Goal: Use online tool/utility: Utilize a website feature to perform a specific function

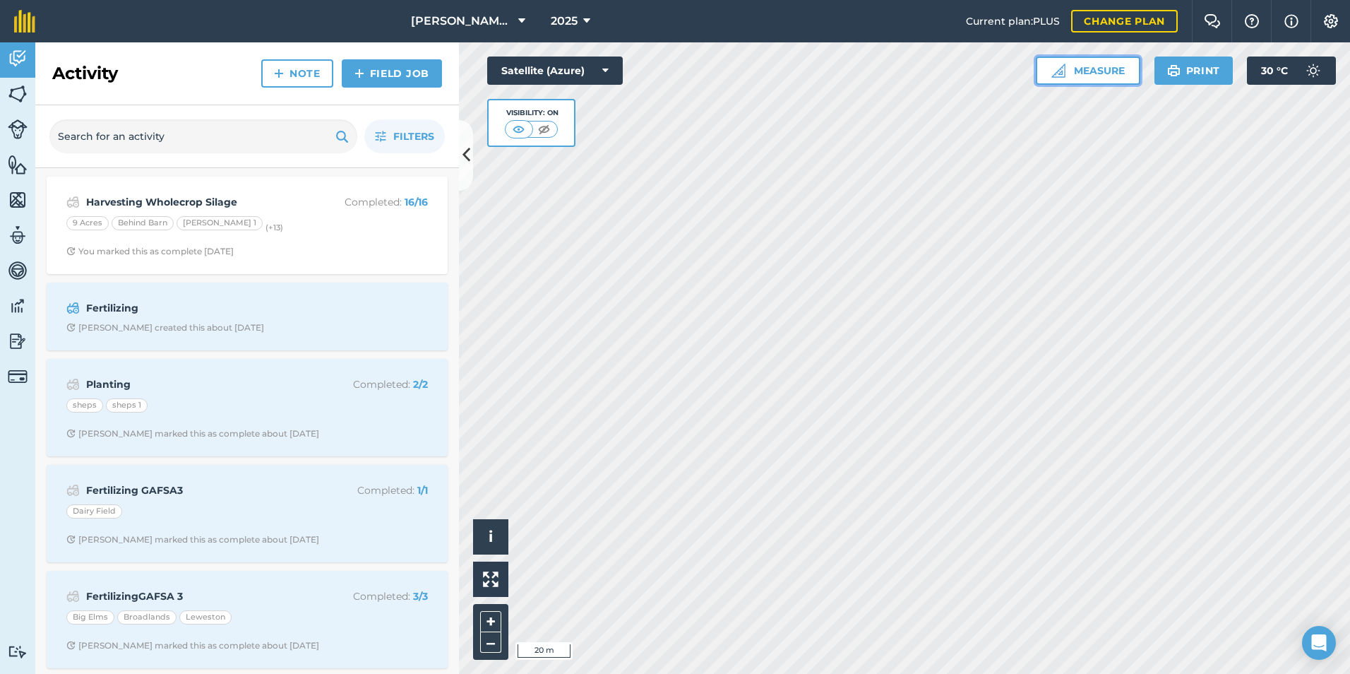
click at [1045, 67] on button "Measure" at bounding box center [1088, 70] width 104 height 28
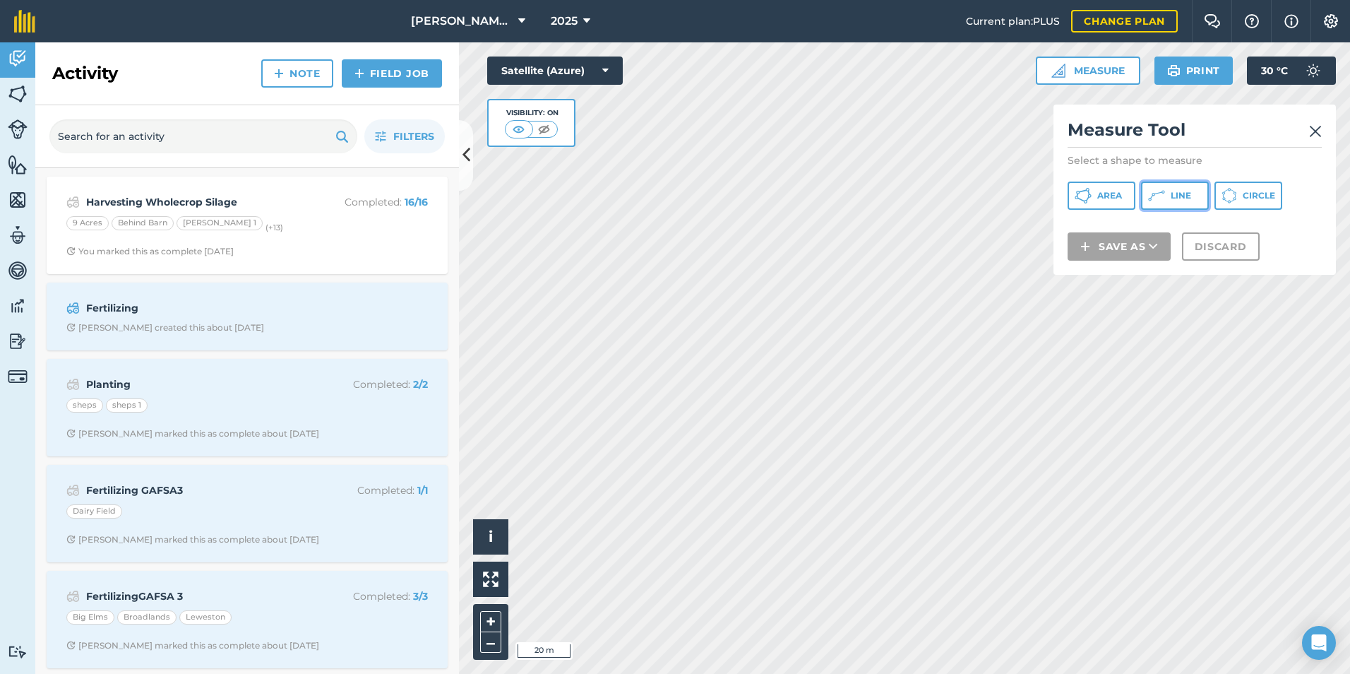
click at [1146, 197] on button "Line" at bounding box center [1175, 195] width 68 height 28
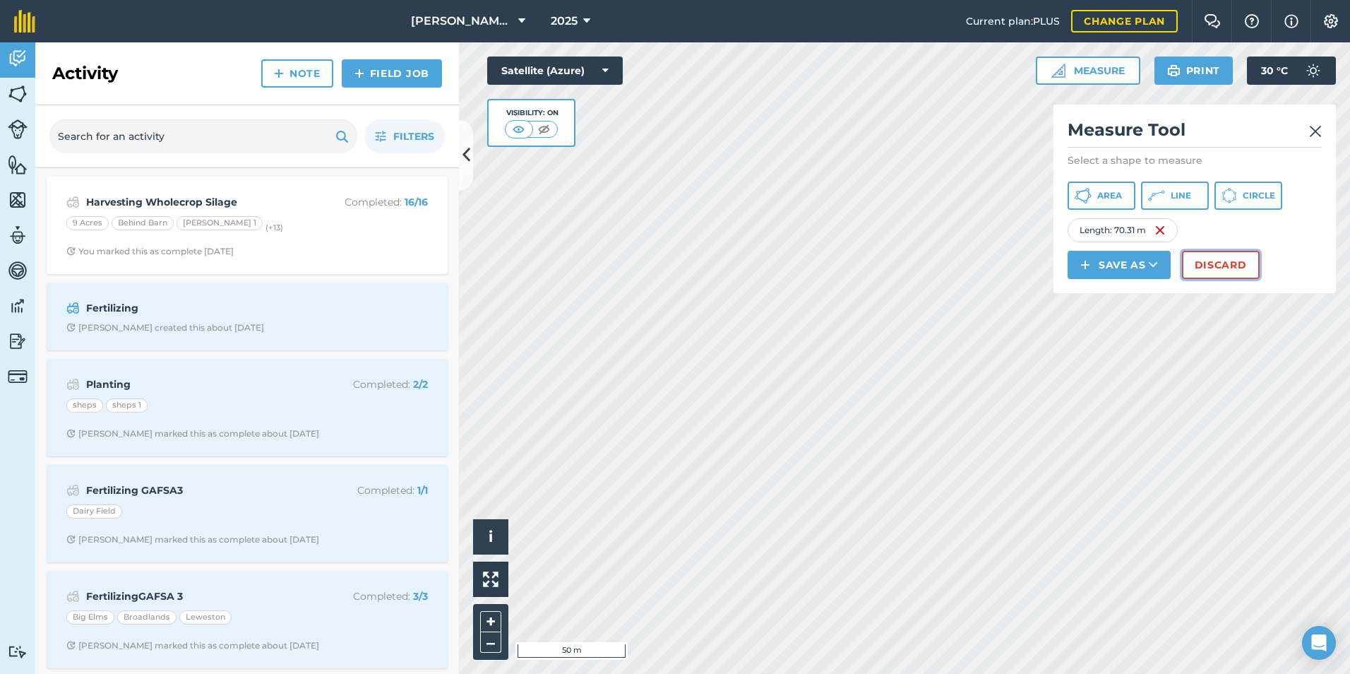
click at [1221, 259] on button "Discard" at bounding box center [1221, 265] width 78 height 28
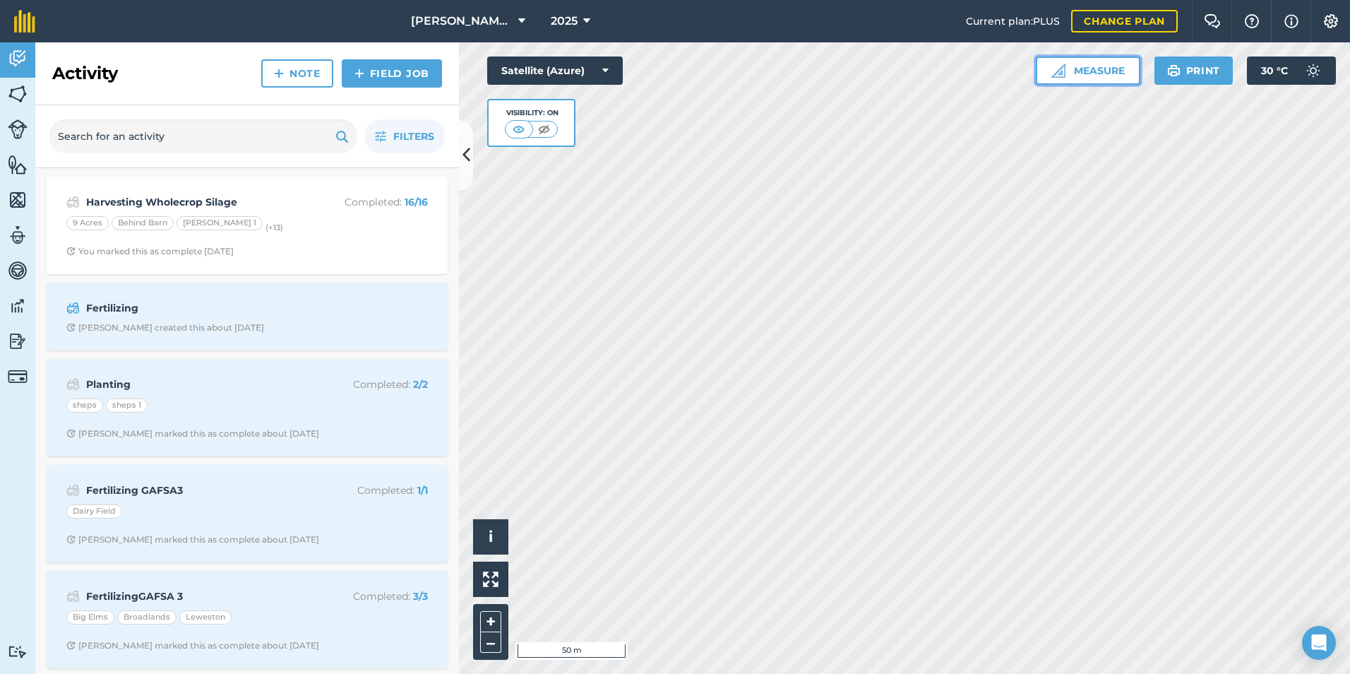
click at [1115, 73] on button "Measure" at bounding box center [1088, 70] width 104 height 28
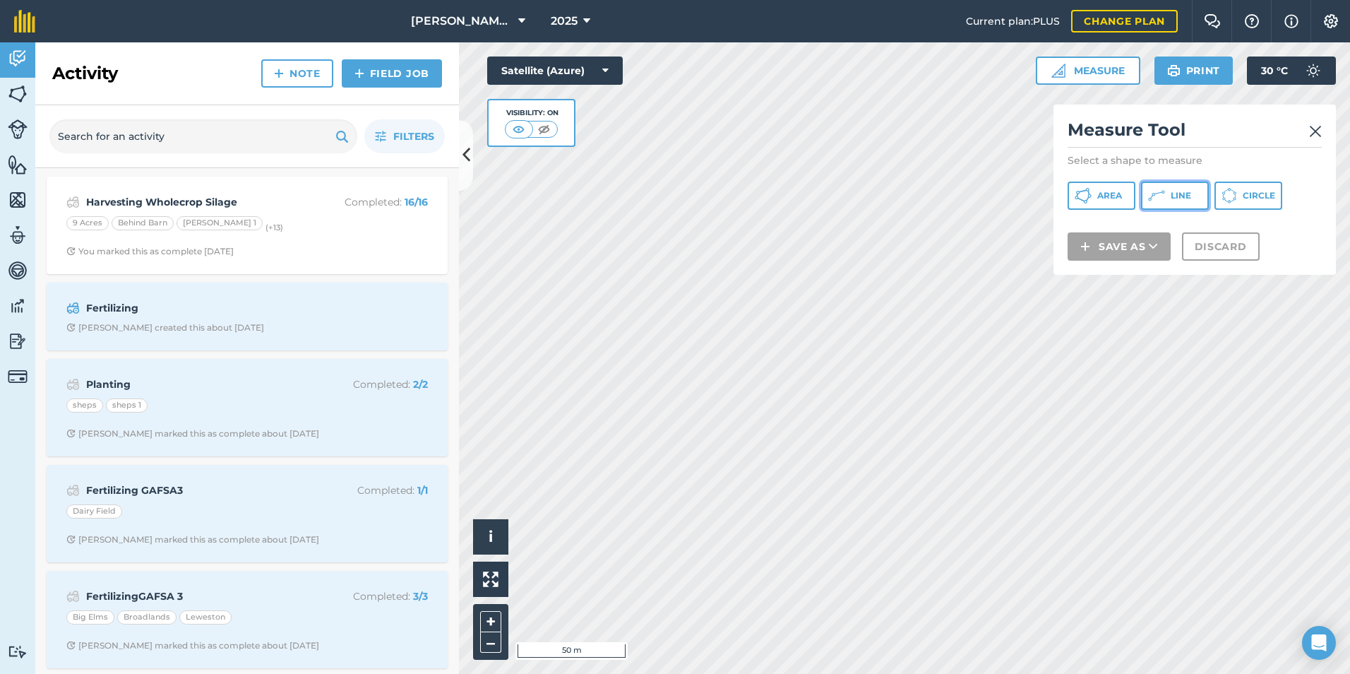
click at [1151, 205] on button "Line" at bounding box center [1175, 195] width 68 height 28
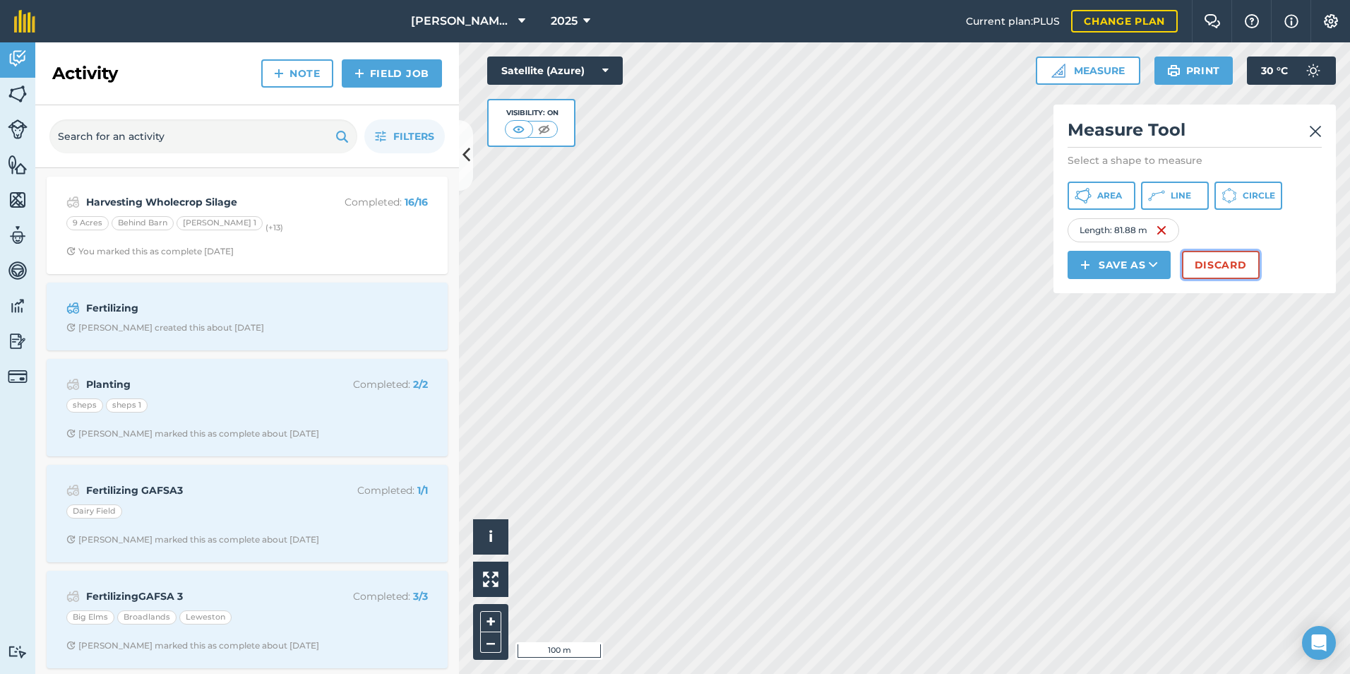
click at [1216, 268] on button "Discard" at bounding box center [1221, 265] width 78 height 28
